Goal: Task Accomplishment & Management: Use online tool/utility

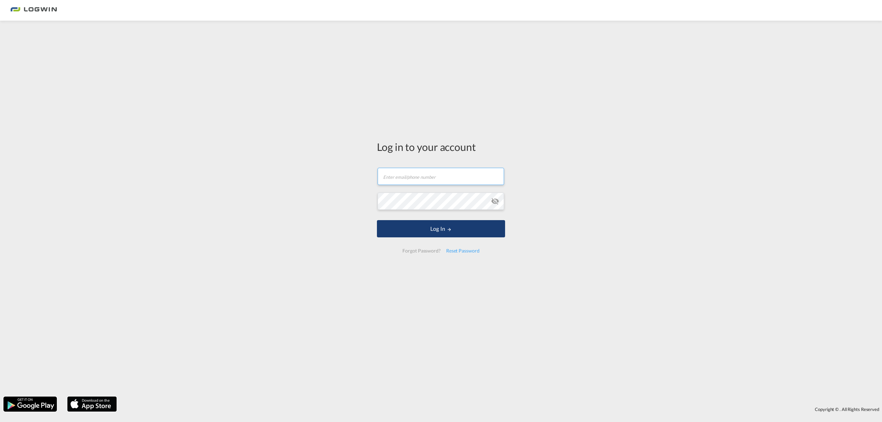
type input "[PERSON_NAME][EMAIL_ADDRESS][PERSON_NAME][DOMAIN_NAME]"
click at [433, 228] on button "Log In" at bounding box center [441, 228] width 128 height 17
